Goal: Transaction & Acquisition: Purchase product/service

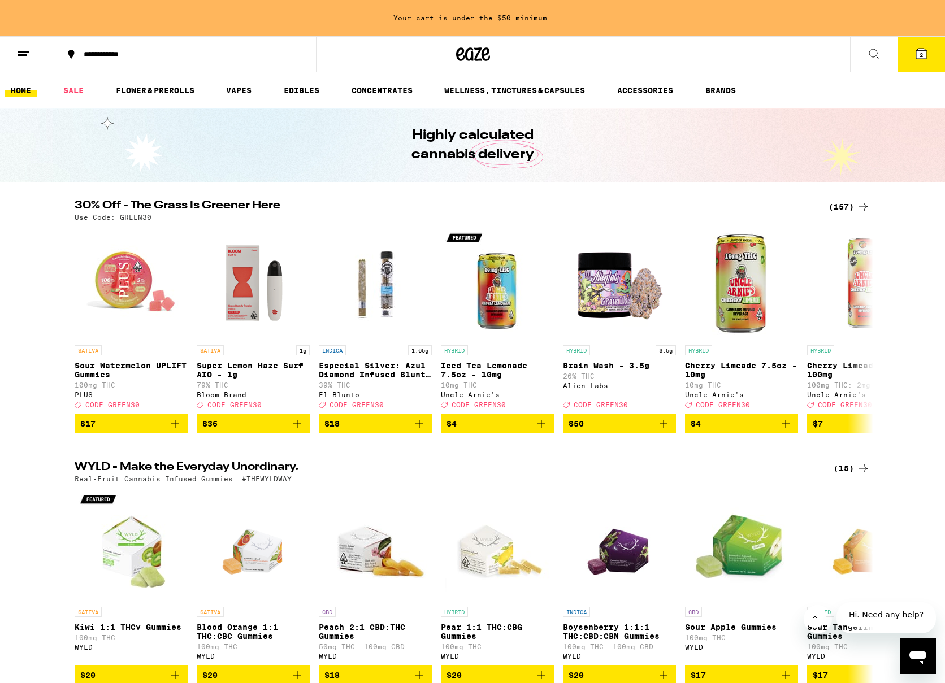
click at [924, 47] on icon at bounding box center [921, 54] width 14 height 14
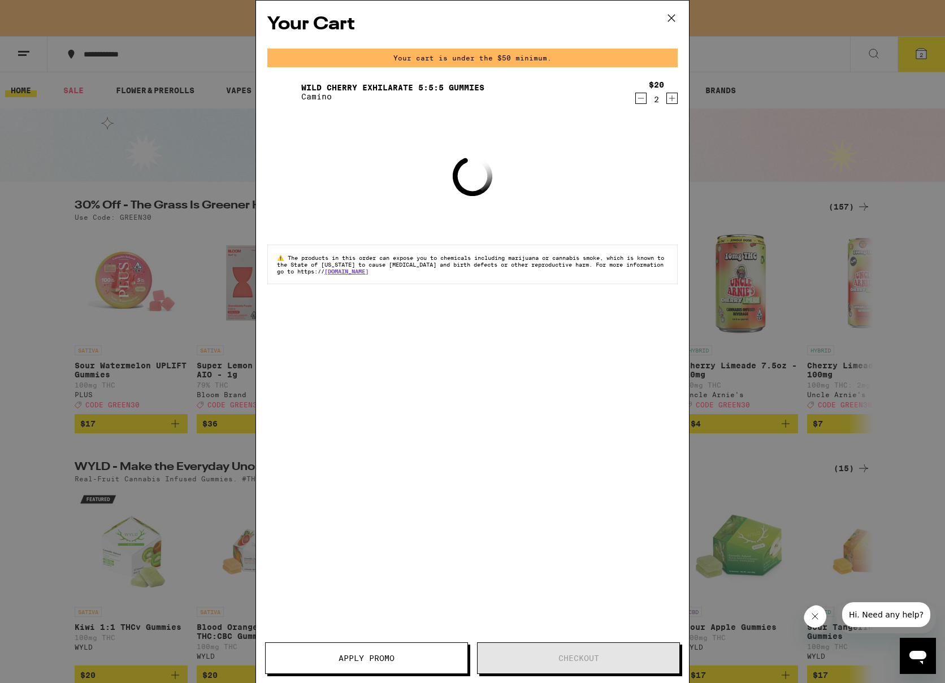
click at [676, 26] on icon at bounding box center [671, 18] width 17 height 17
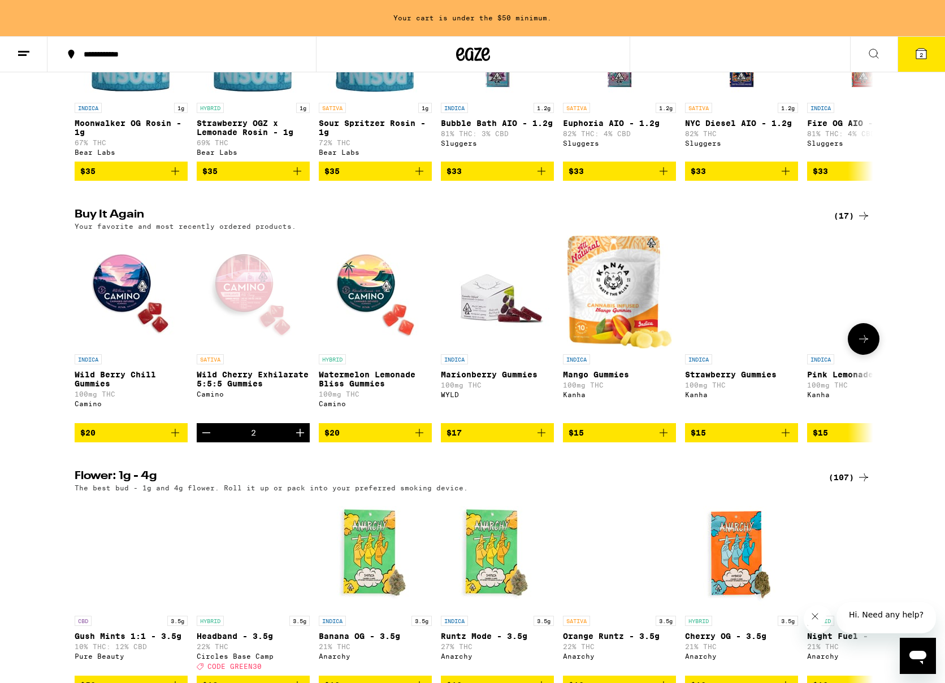
scroll to position [1020, 0]
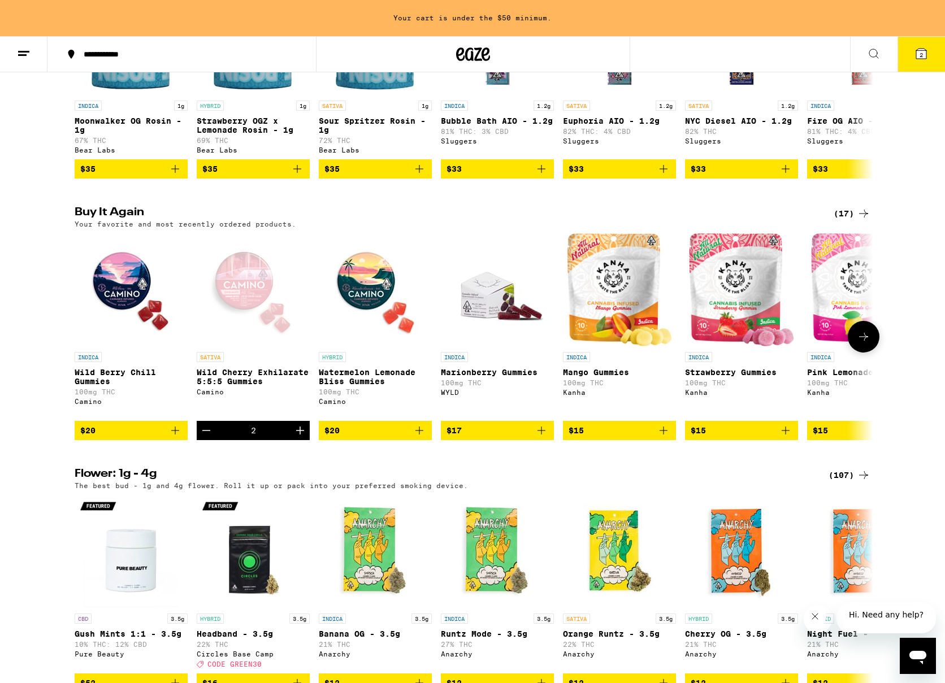
click at [400, 437] on span "$20" at bounding box center [375, 431] width 102 height 14
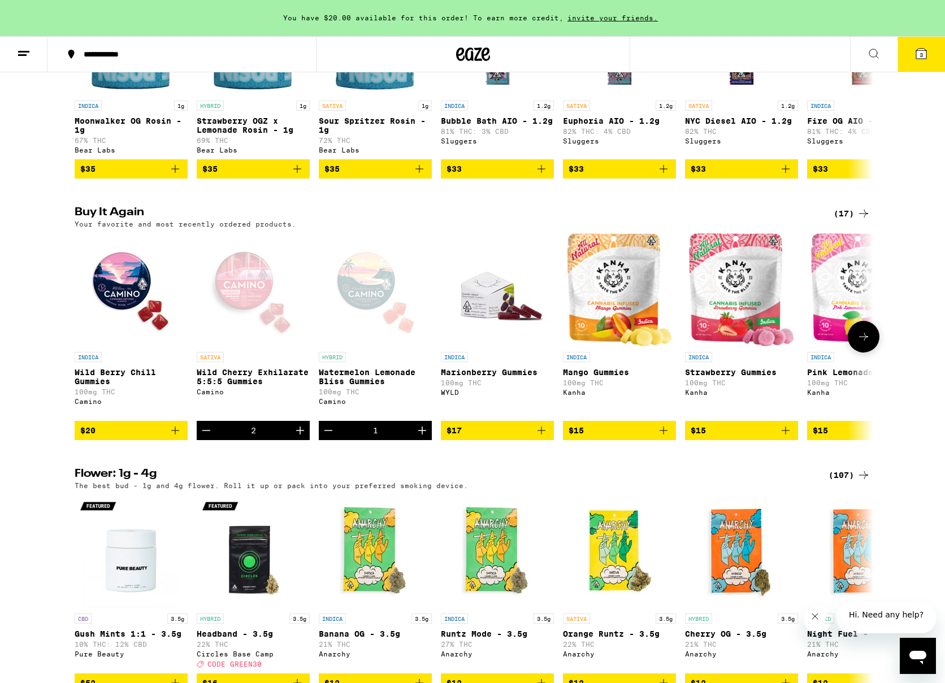
click at [427, 437] on icon "Increment" at bounding box center [422, 431] width 14 height 14
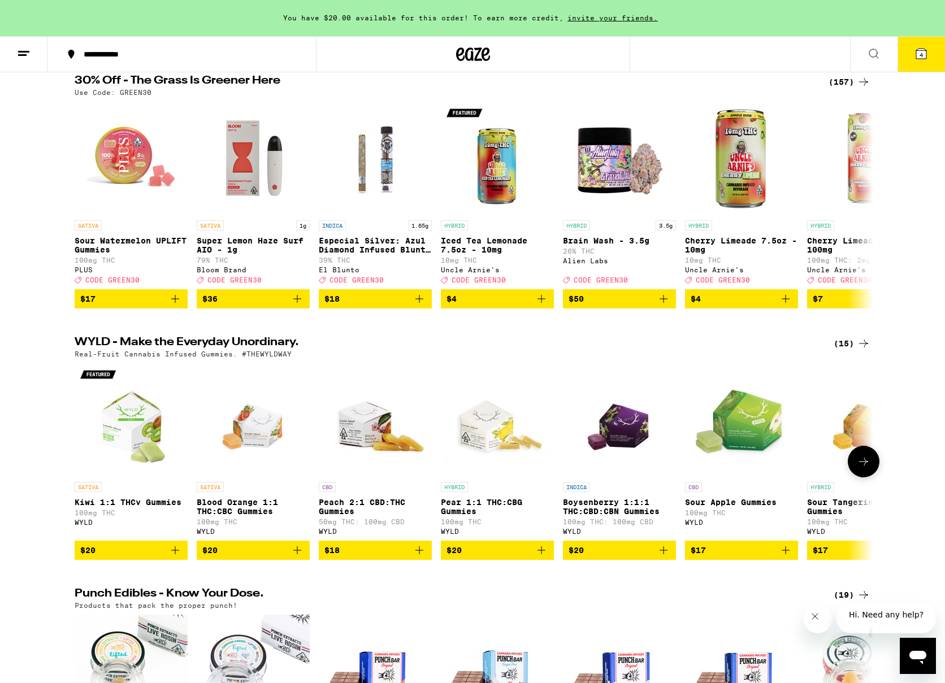
scroll to position [0, 0]
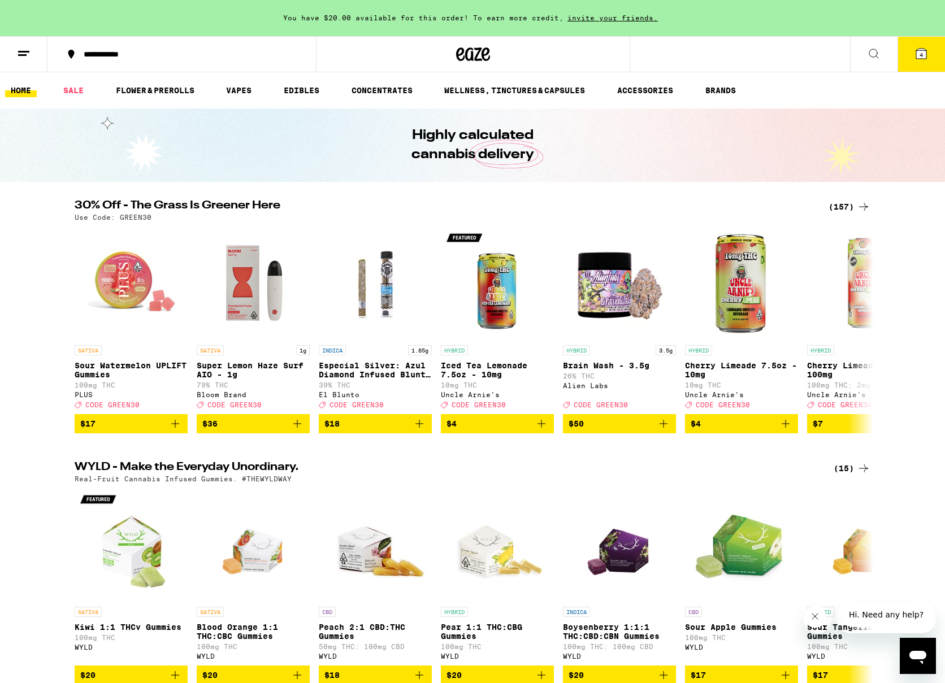
click at [867, 210] on icon at bounding box center [863, 207] width 14 height 14
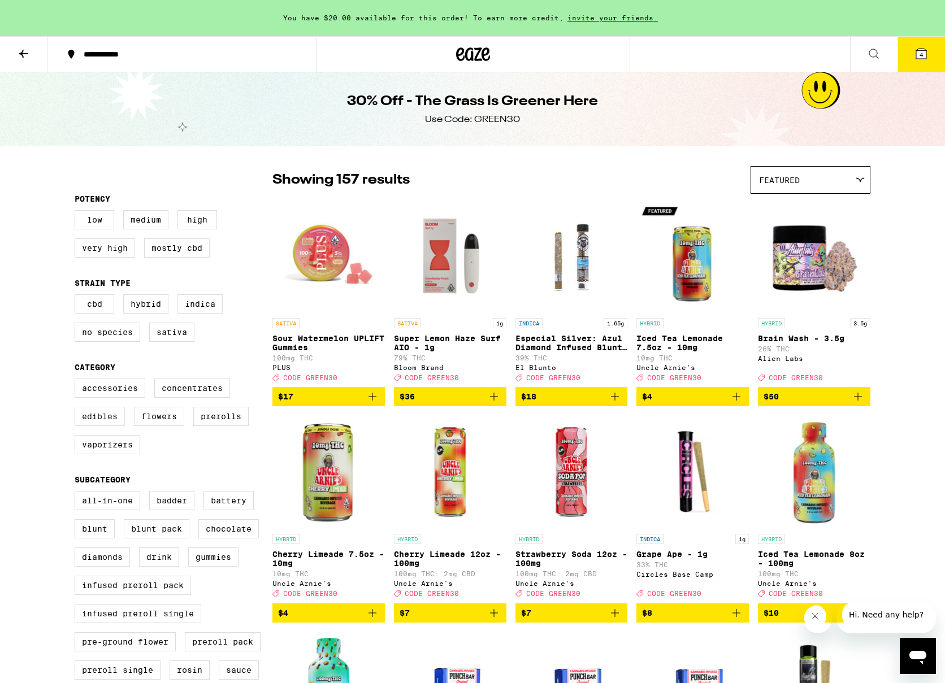
click at [110, 425] on label "Edibles" at bounding box center [100, 416] width 50 height 19
click at [77, 381] on input "Edibles" at bounding box center [77, 380] width 1 height 1
checkbox input "true"
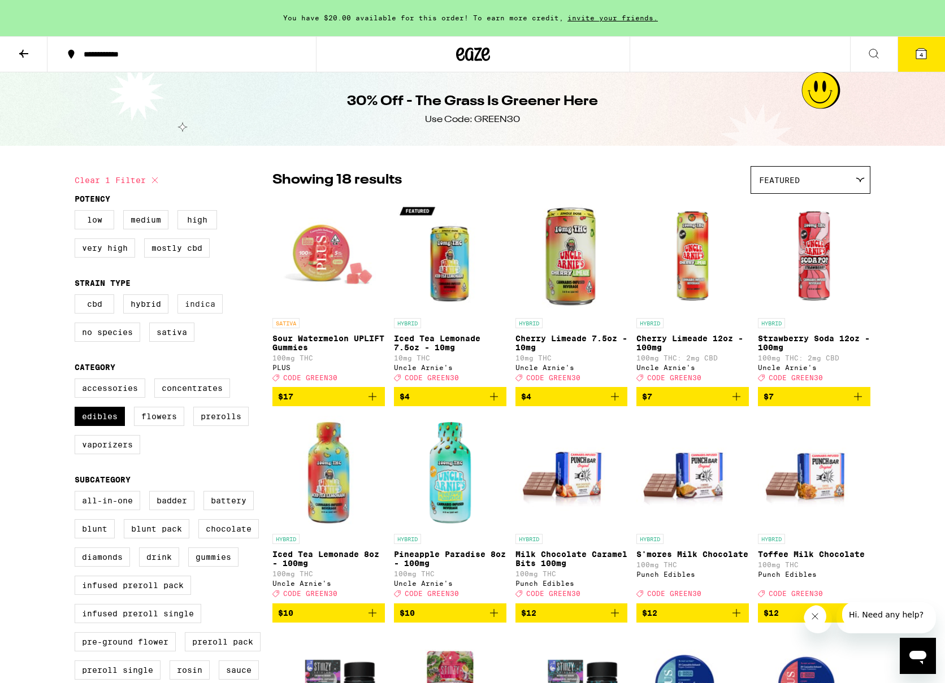
click at [209, 306] on label "Indica" at bounding box center [199, 303] width 45 height 19
click at [77, 297] on input "Indica" at bounding box center [77, 296] width 1 height 1
checkbox input "true"
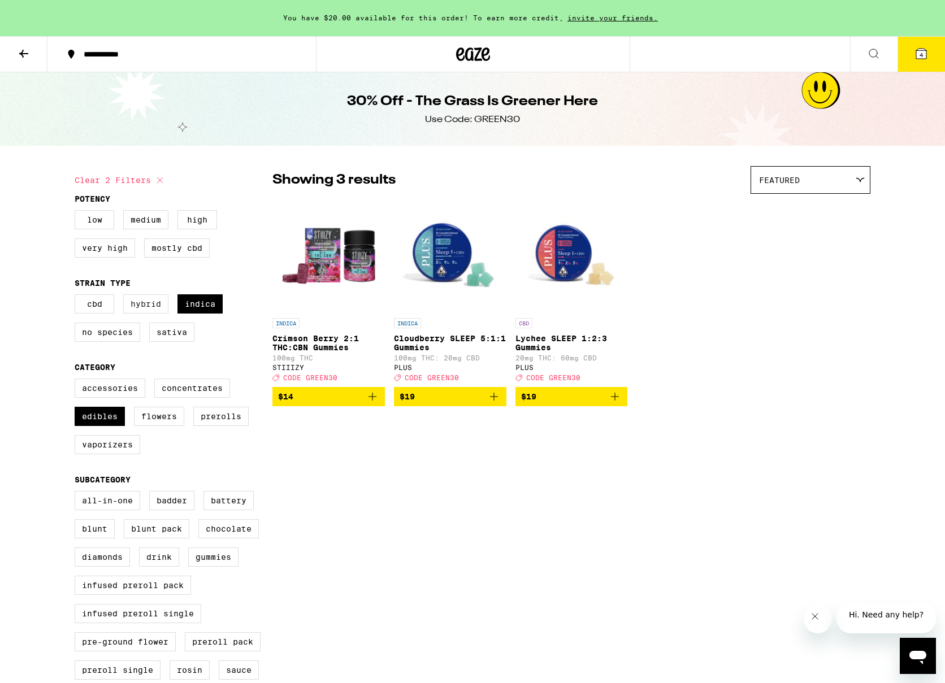
click at [155, 306] on label "Hybrid" at bounding box center [145, 303] width 45 height 19
click at [77, 297] on input "Hybrid" at bounding box center [77, 296] width 1 height 1
checkbox input "true"
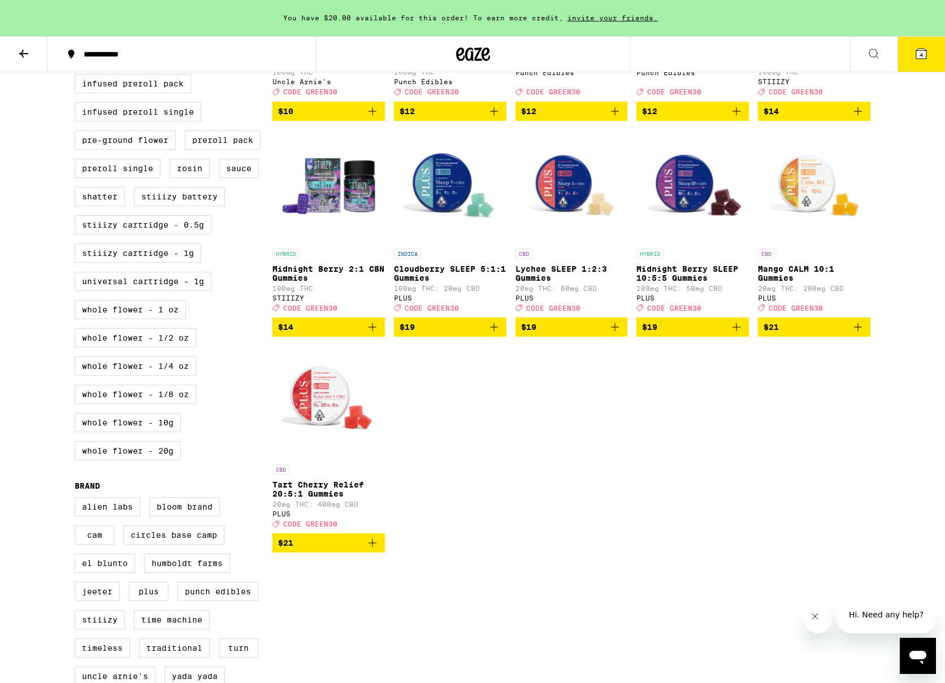
scroll to position [434, 0]
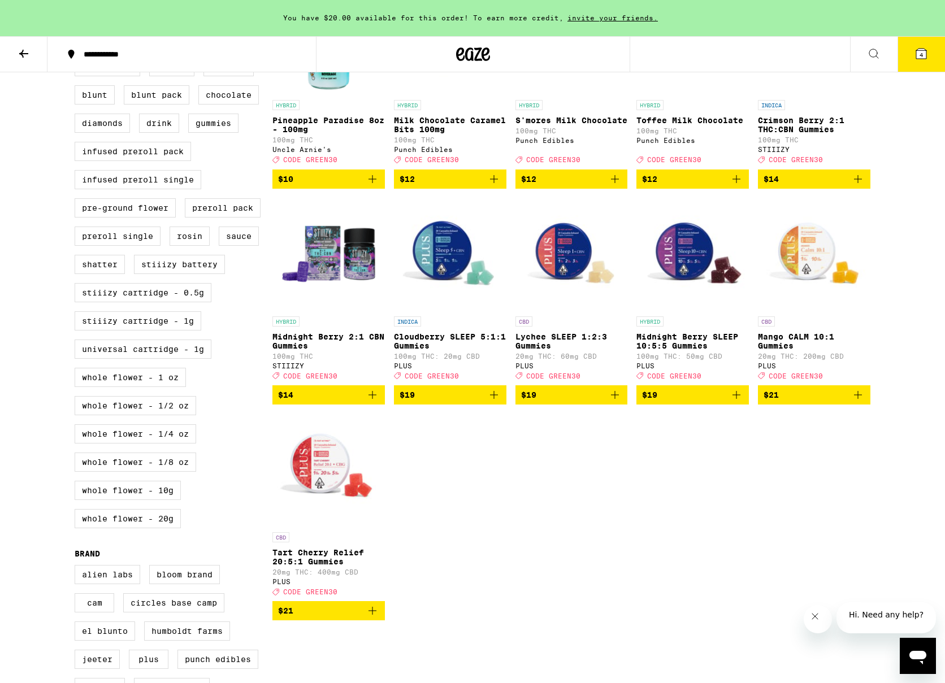
click at [701, 286] on img "Open page for Midnight Berry SLEEP 10:5:5 Gummies from PLUS" at bounding box center [692, 254] width 112 height 113
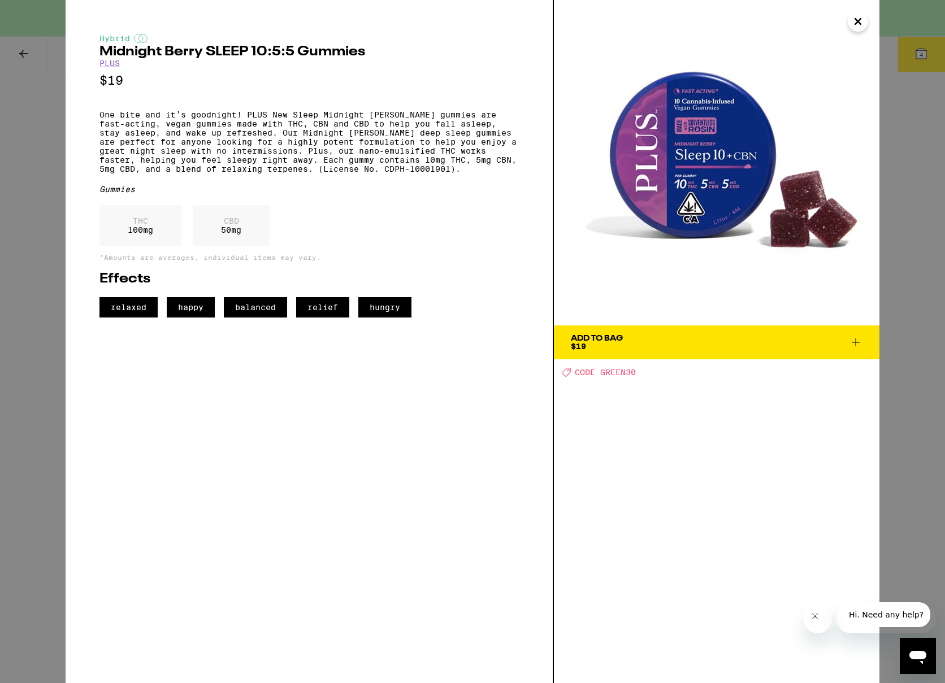
click at [858, 341] on icon at bounding box center [856, 343] width 14 height 14
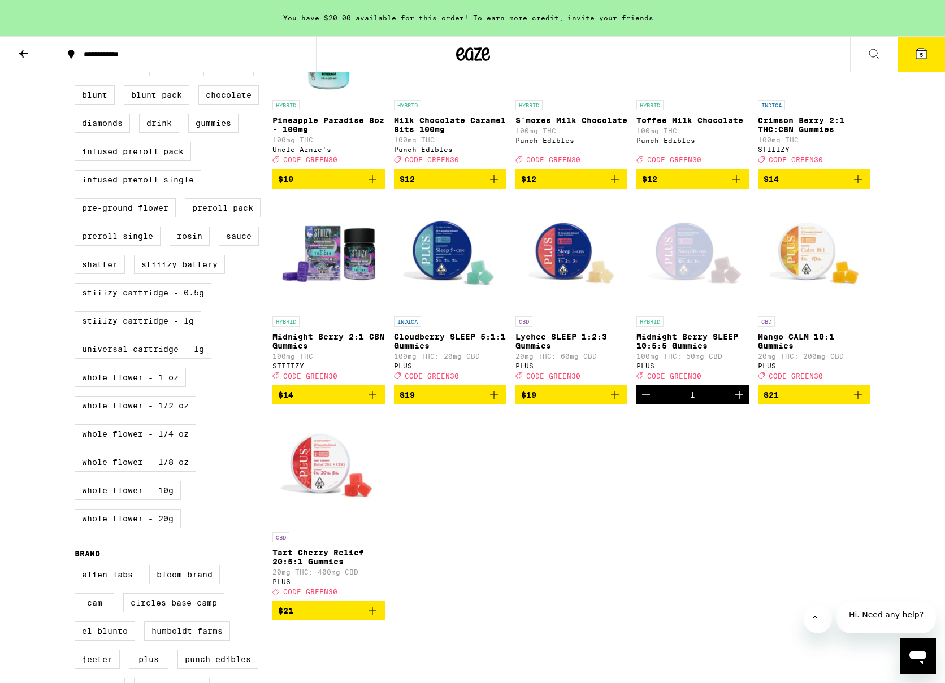
click at [738, 402] on icon "Increment" at bounding box center [739, 395] width 14 height 14
click at [927, 52] on icon at bounding box center [921, 54] width 14 height 14
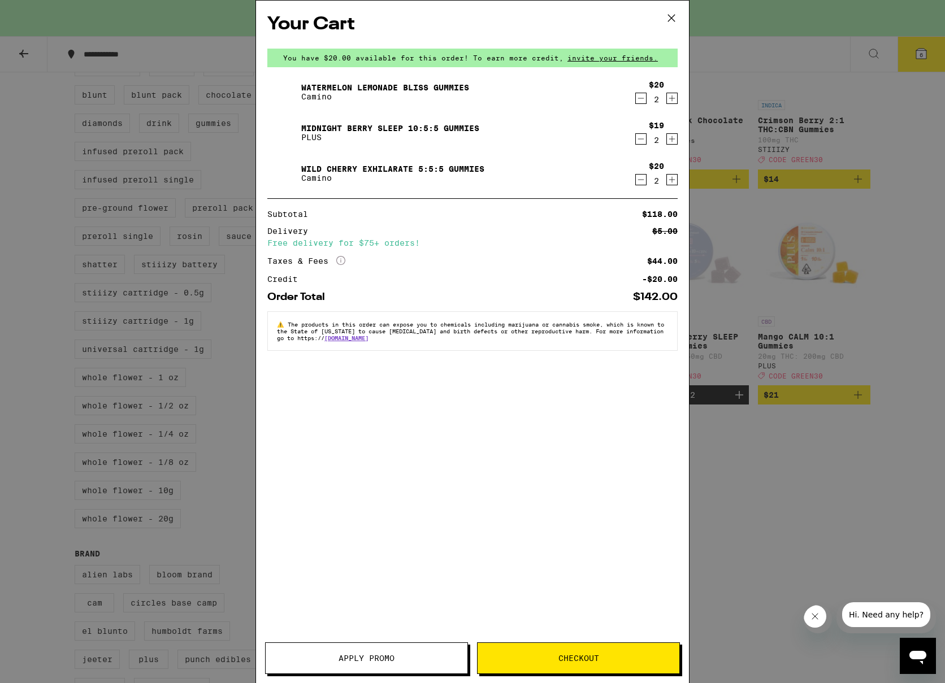
click at [431, 651] on button "Apply Promo" at bounding box center [366, 658] width 203 height 32
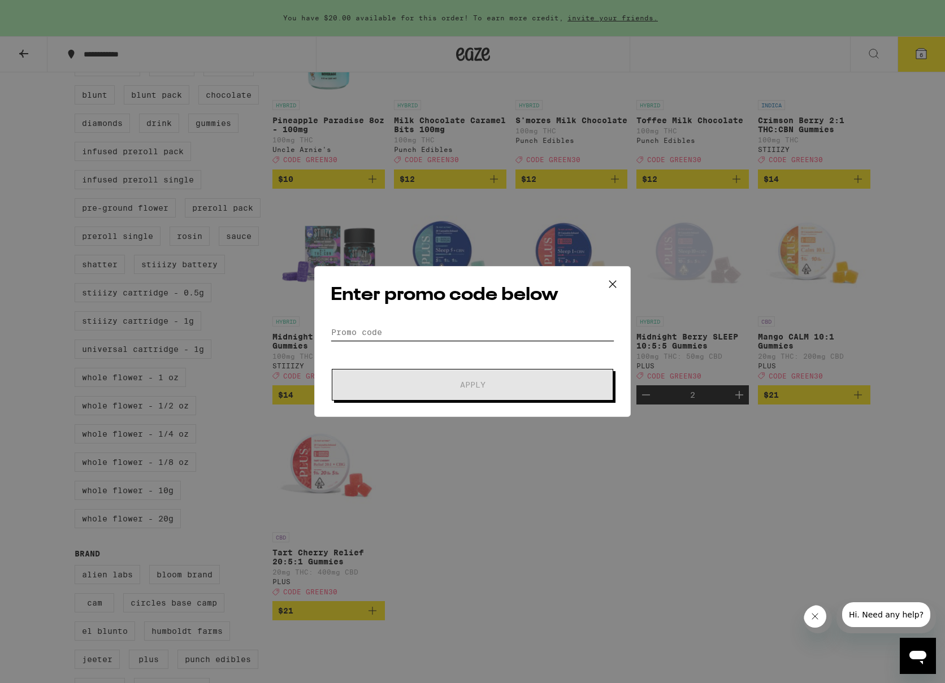
click at [424, 324] on input "Promo Code" at bounding box center [472, 332] width 284 height 17
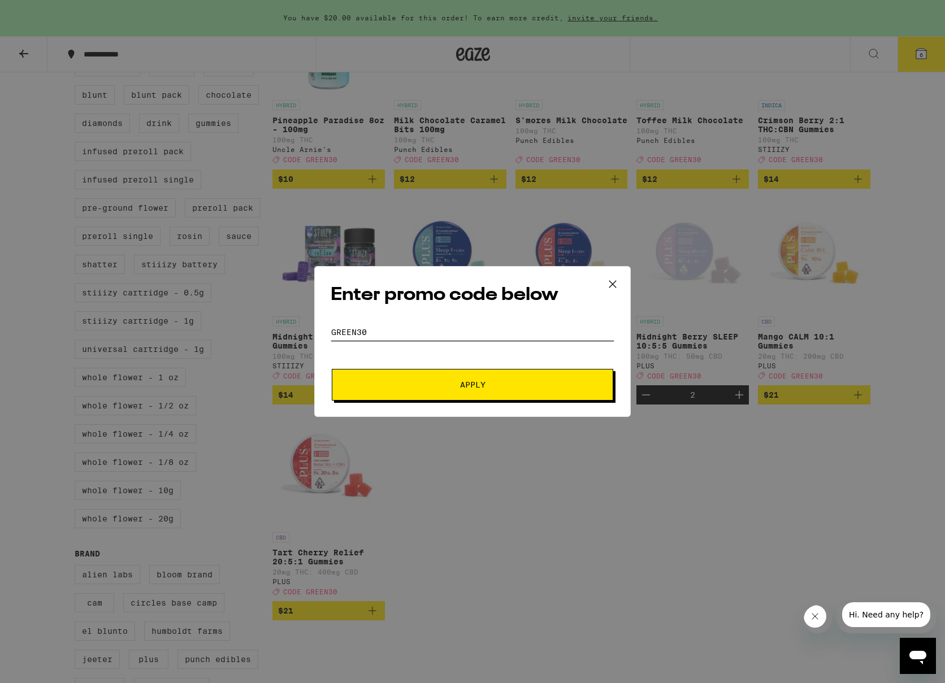
type input "green30"
click at [418, 384] on span "Apply" at bounding box center [472, 385] width 203 height 8
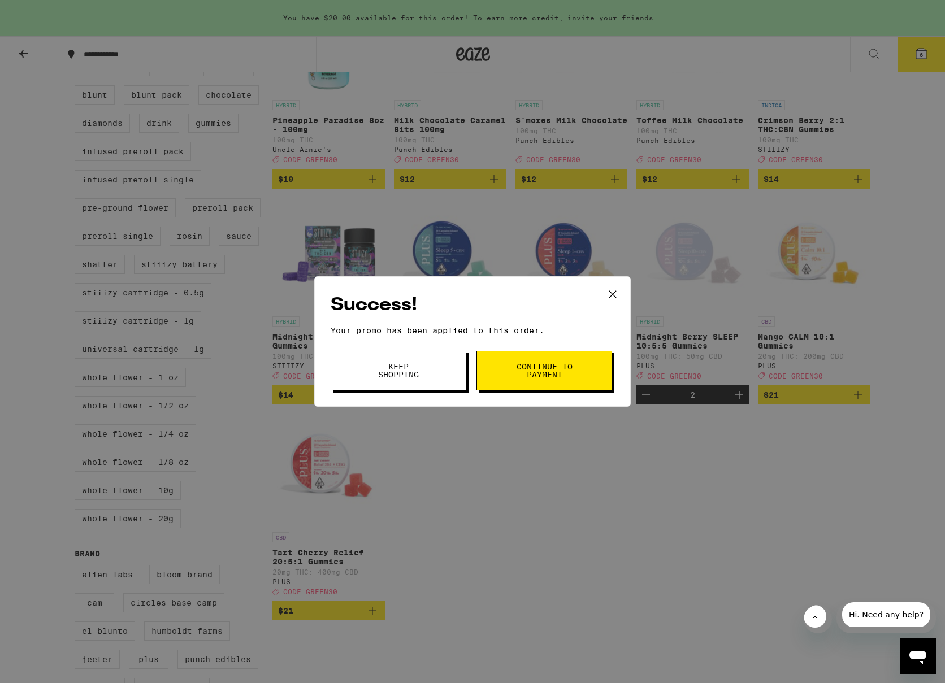
click at [580, 368] on button "Continue to payment" at bounding box center [544, 371] width 136 height 40
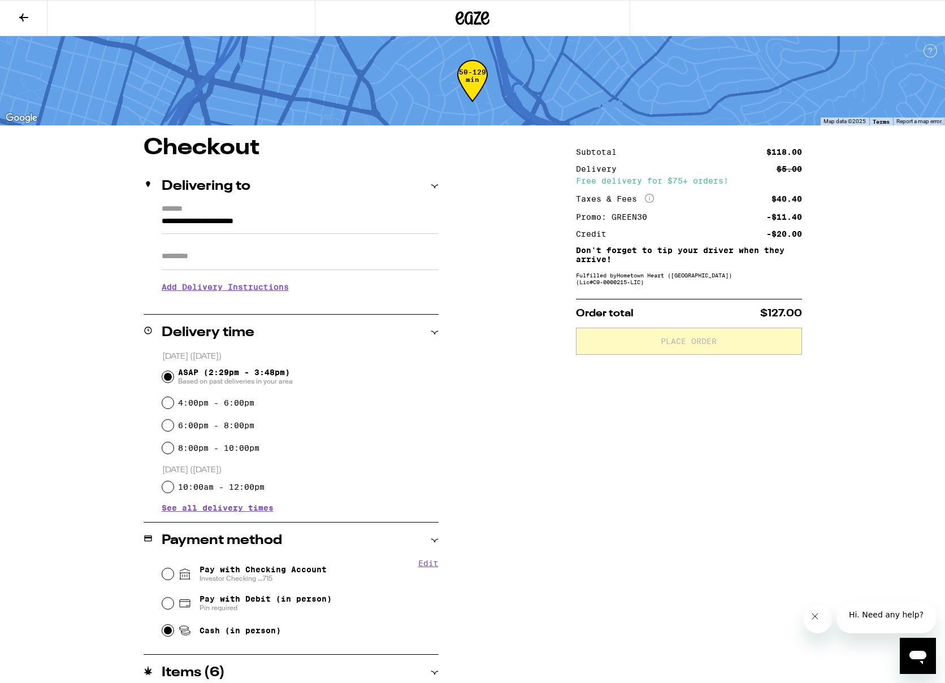
click at [164, 630] on input "Cash (in person)" at bounding box center [167, 630] width 11 height 11
radio input "true"
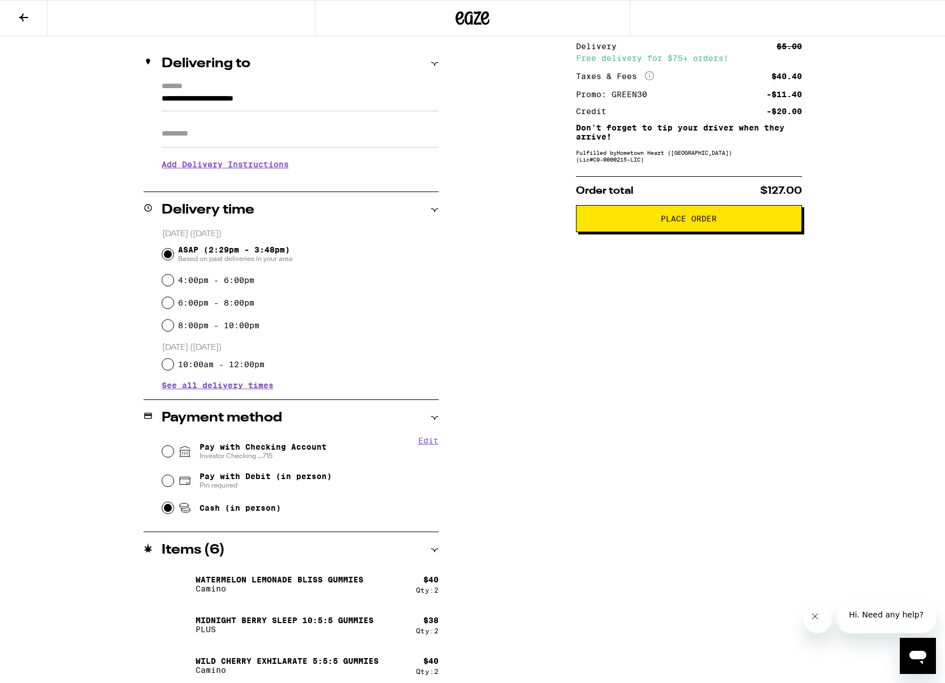
scroll to position [129, 0]
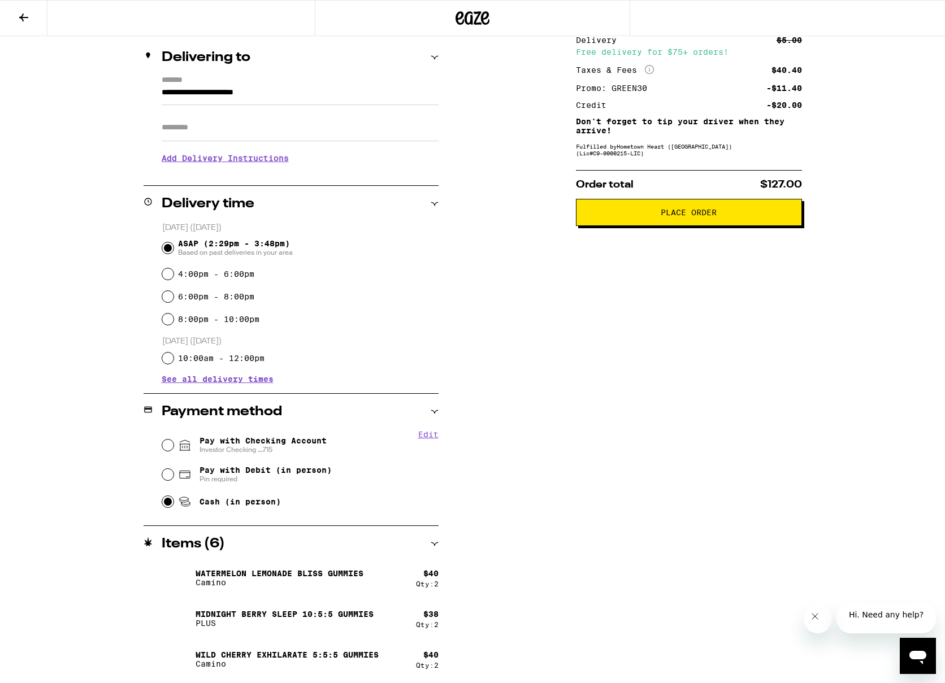
click at [719, 223] on button "Place Order" at bounding box center [689, 212] width 226 height 27
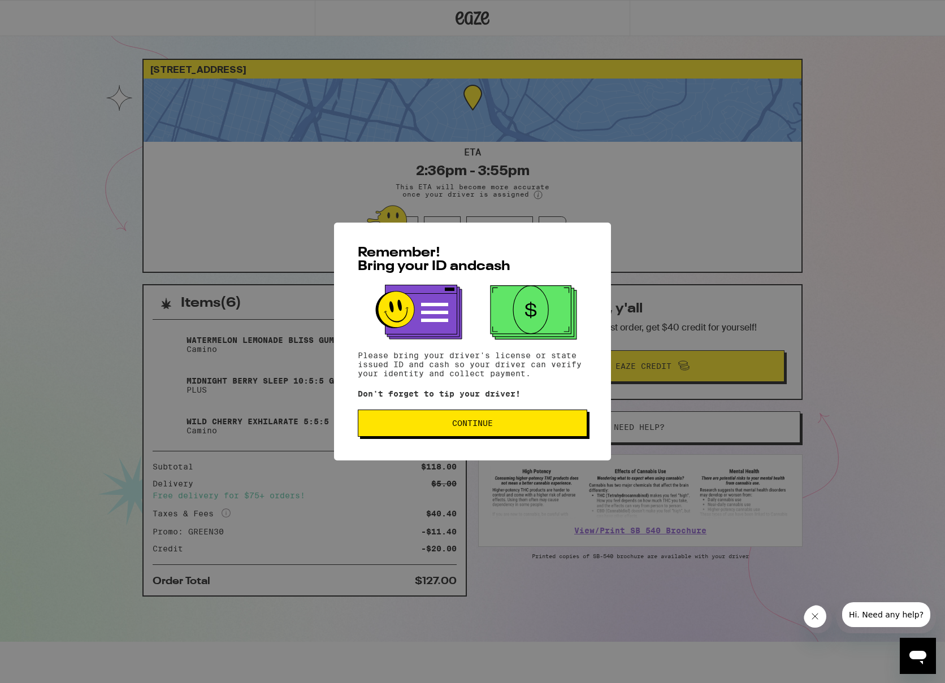
click at [529, 412] on button "Continue" at bounding box center [472, 423] width 229 height 27
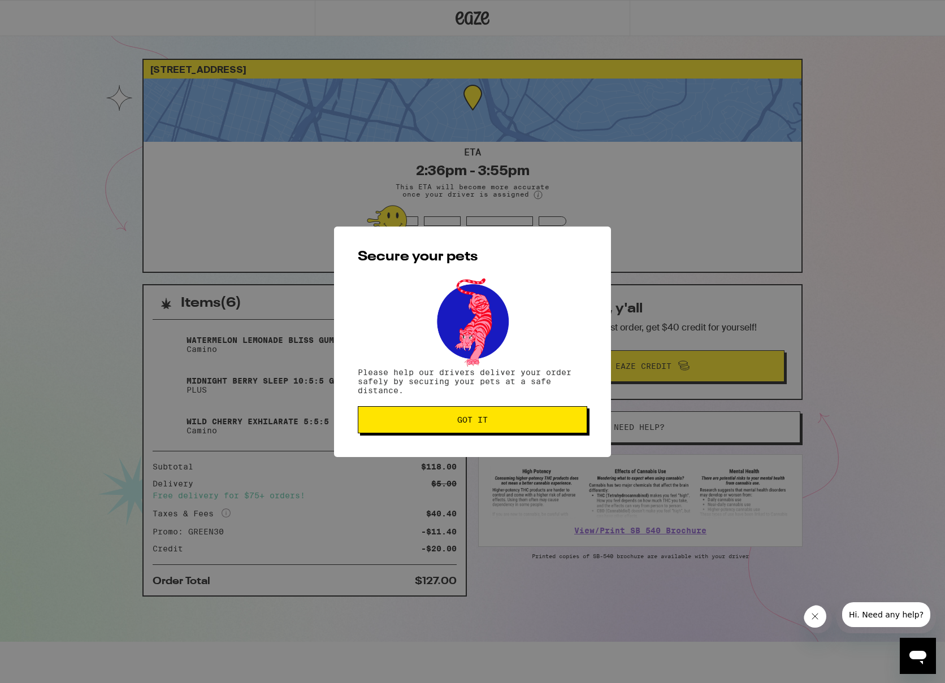
click at [514, 413] on button "Got it" at bounding box center [472, 419] width 229 height 27
